Goal: Use online tool/utility: Utilize a website feature to perform a specific function

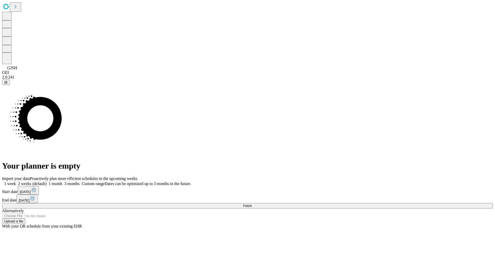
click at [251, 204] on span "Fetch" at bounding box center [247, 206] width 9 height 4
